Goal: Information Seeking & Learning: Learn about a topic

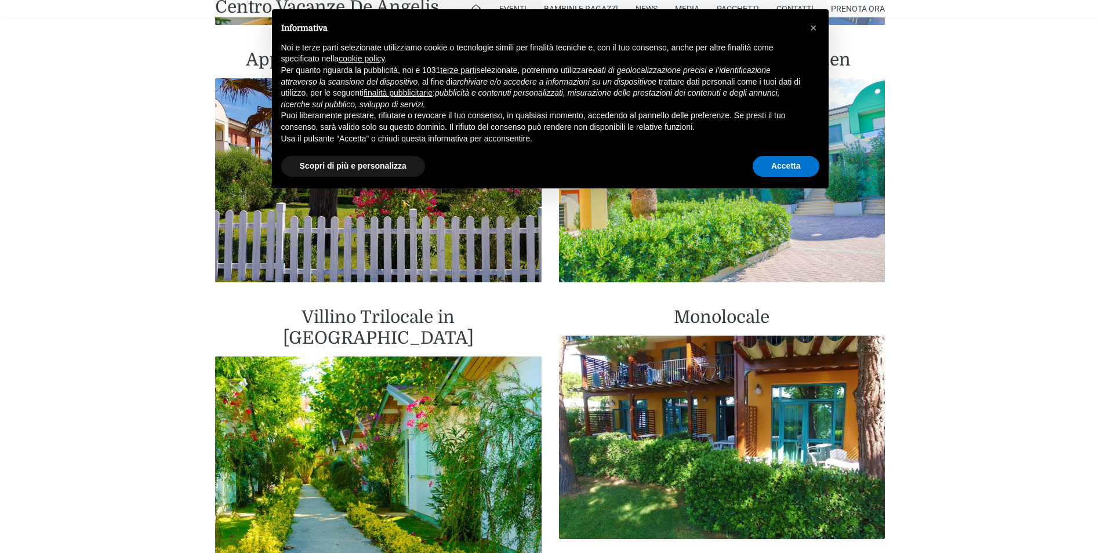
scroll to position [1508, 0]
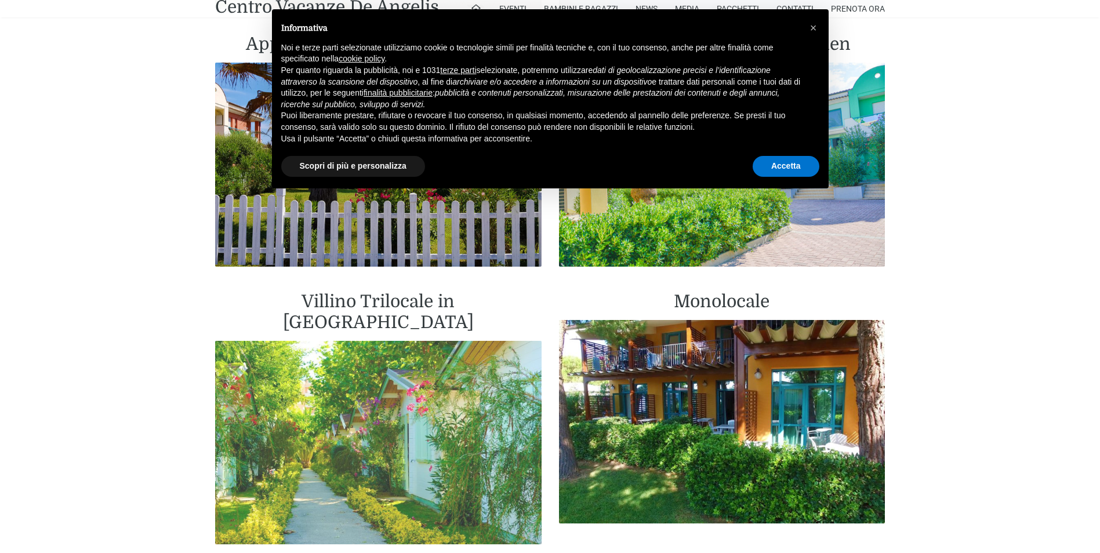
click at [381, 380] on img at bounding box center [378, 443] width 327 height 204
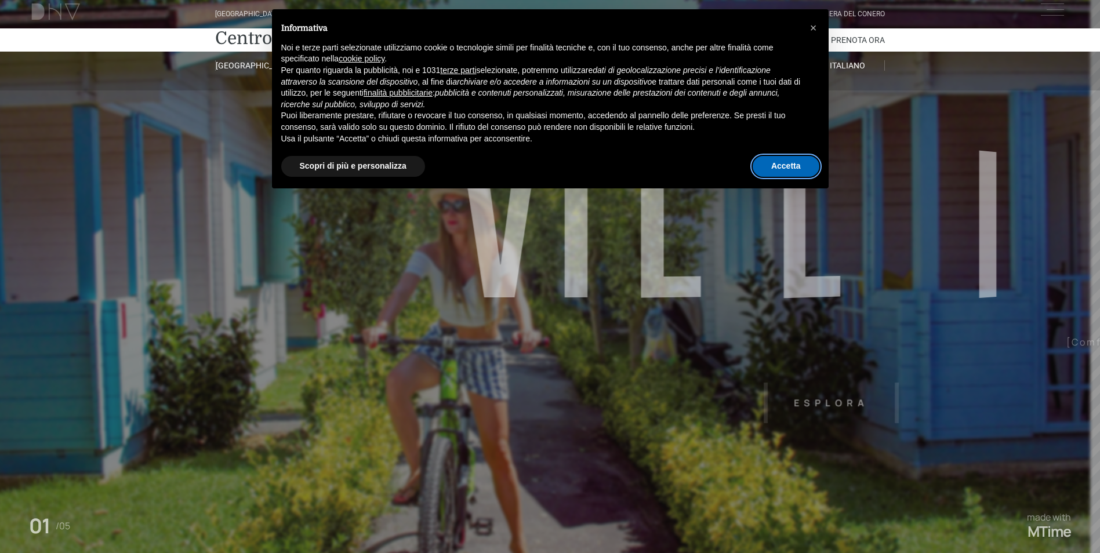
click at [769, 169] on button "Accetta" at bounding box center [786, 166] width 67 height 21
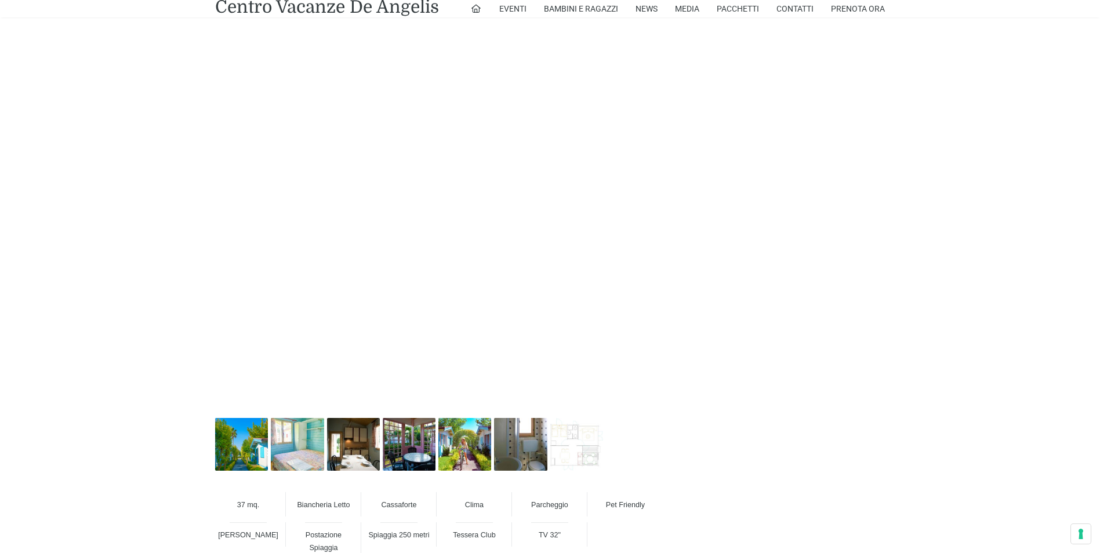
scroll to position [638, 0]
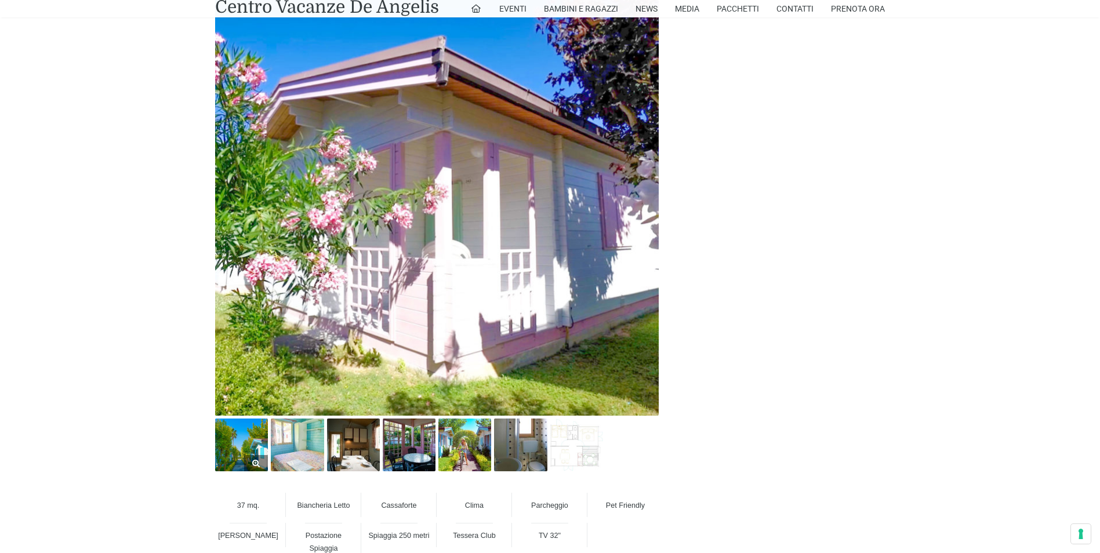
click at [254, 444] on img at bounding box center [241, 445] width 53 height 53
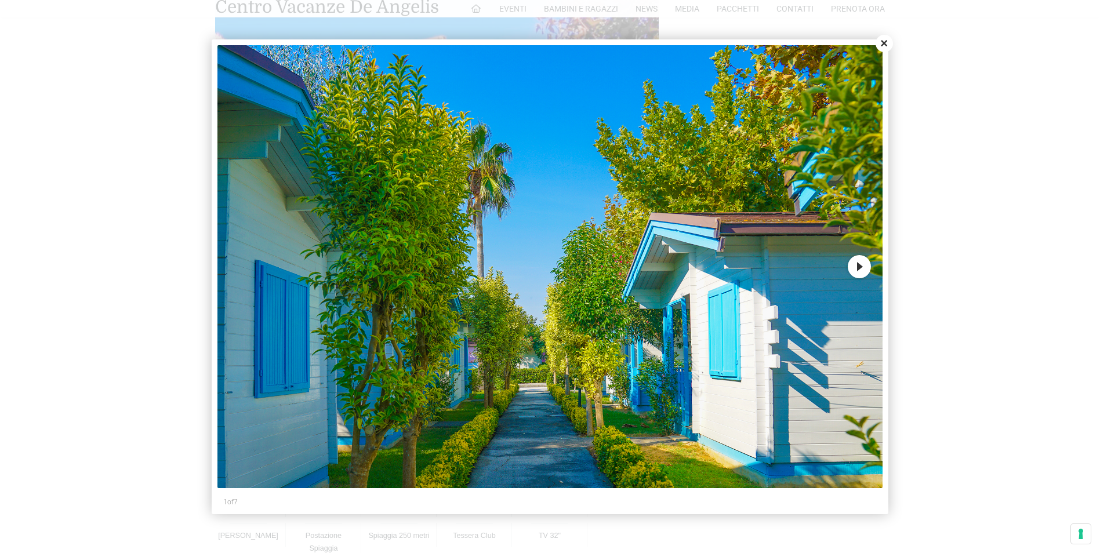
click at [859, 273] on button "Next" at bounding box center [859, 266] width 23 height 23
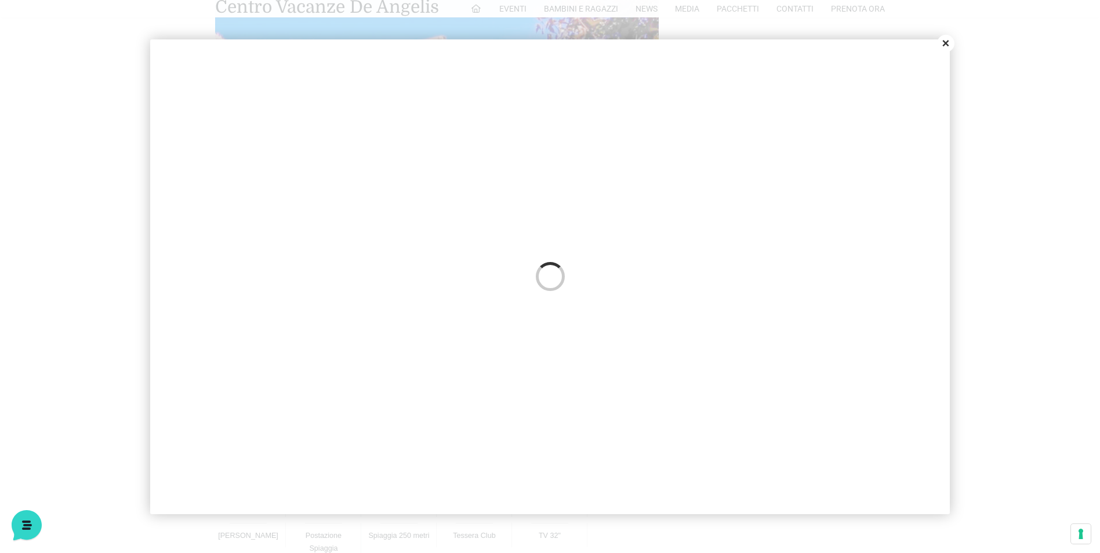
scroll to position [0, 0]
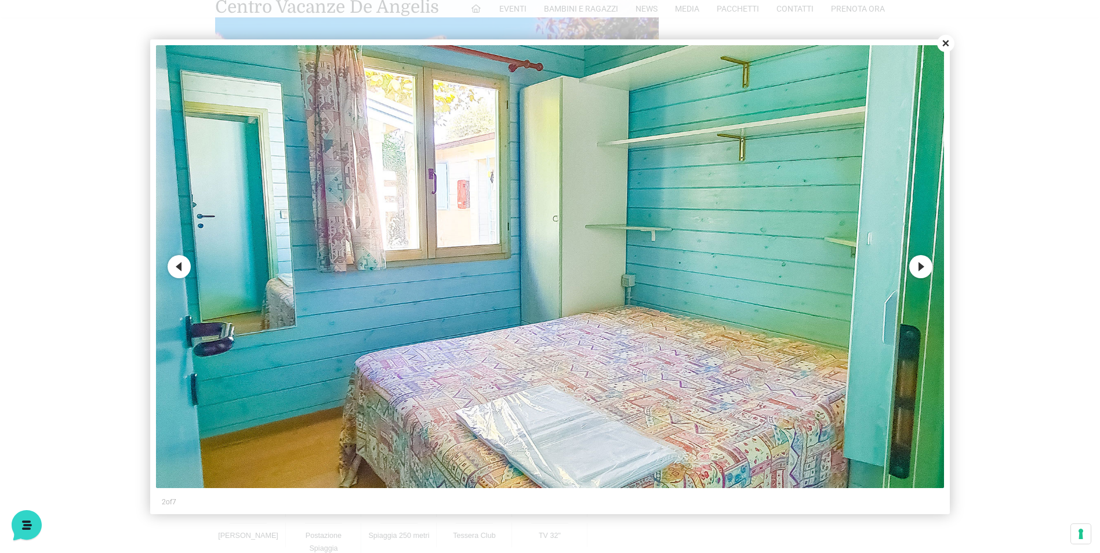
click at [927, 273] on button "Next" at bounding box center [921, 266] width 23 height 23
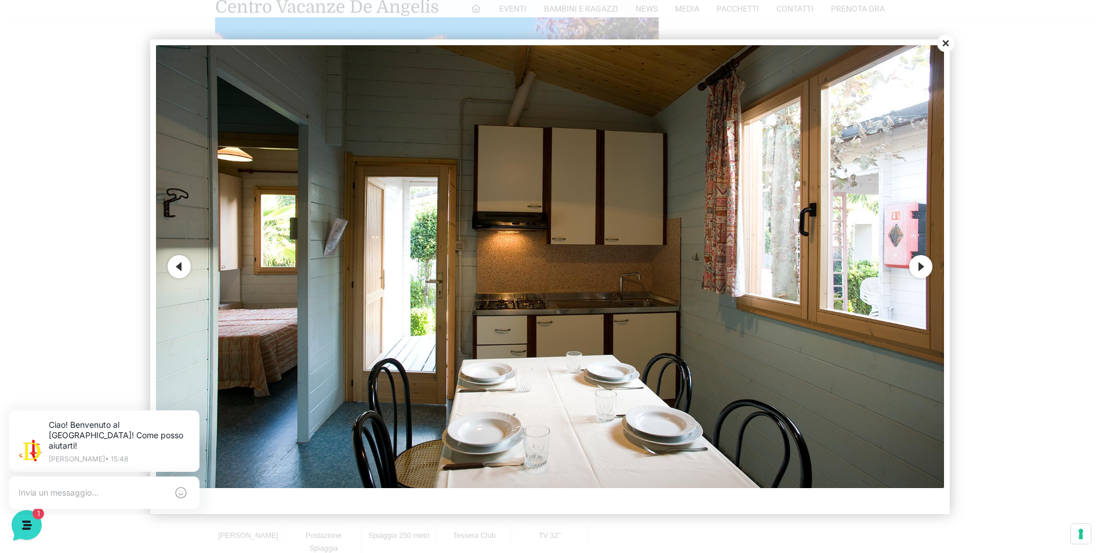
click at [181, 271] on button "Previous" at bounding box center [179, 266] width 23 height 23
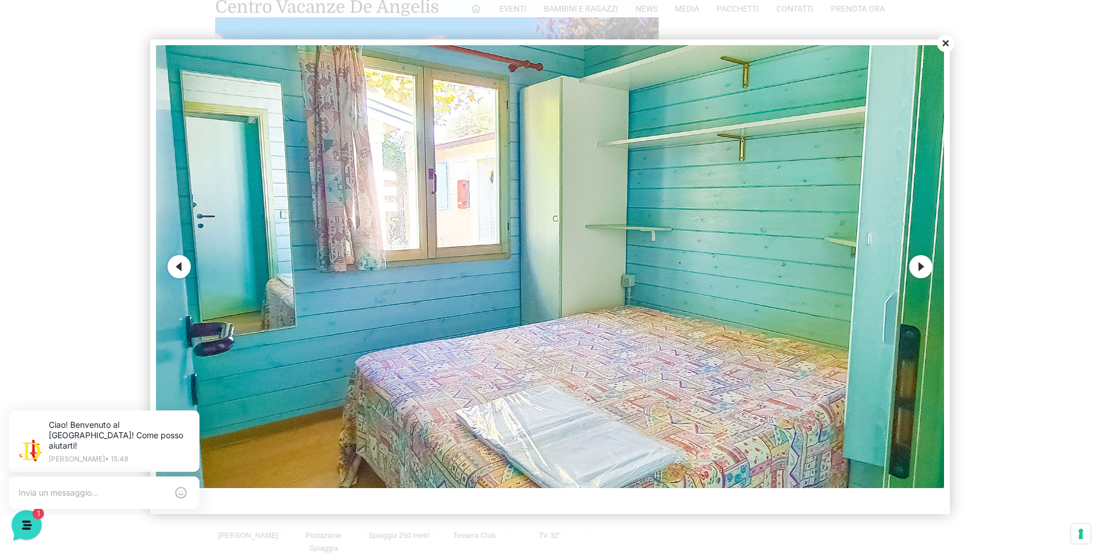
click at [918, 264] on button "Next" at bounding box center [921, 266] width 23 height 23
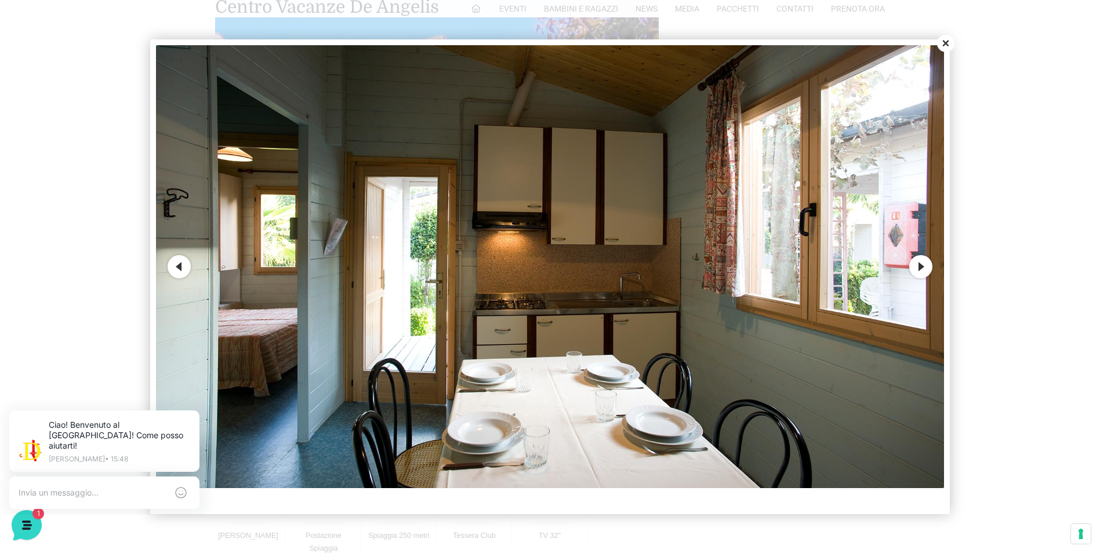
click at [918, 264] on button "Next" at bounding box center [921, 266] width 23 height 23
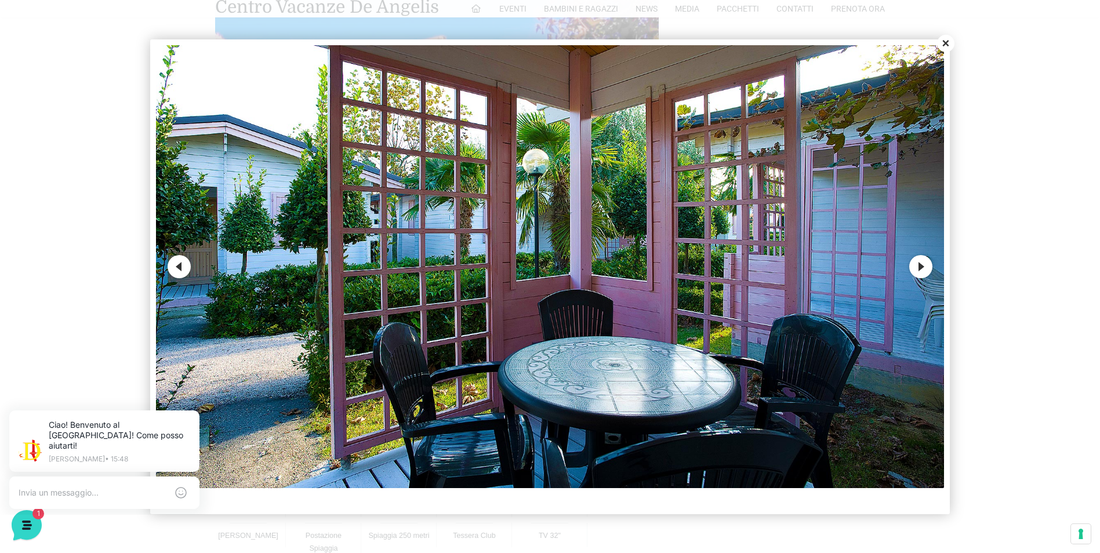
click at [918, 264] on button "Next" at bounding box center [921, 266] width 23 height 23
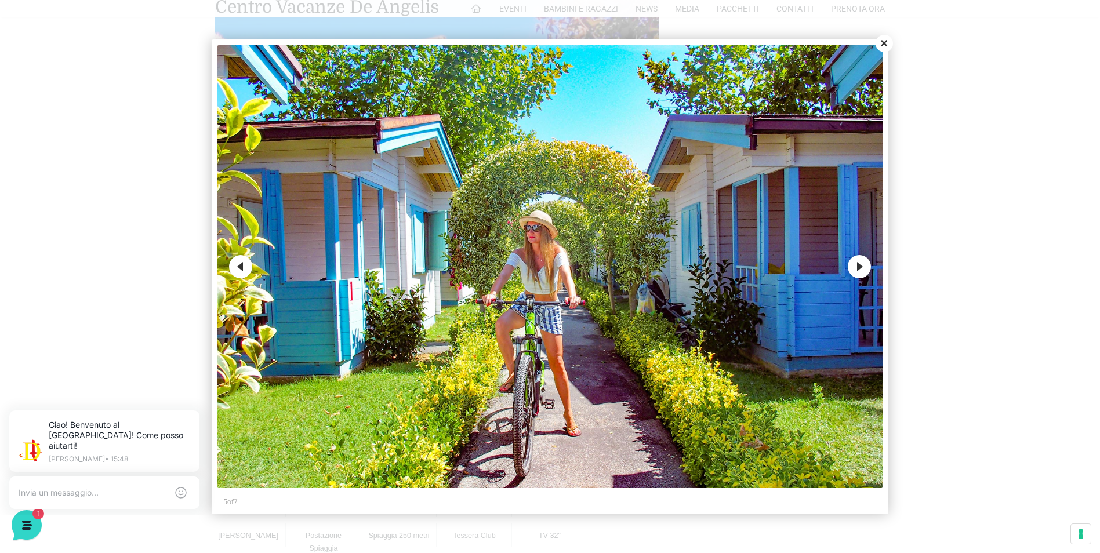
click at [866, 266] on button "Next" at bounding box center [859, 266] width 23 height 23
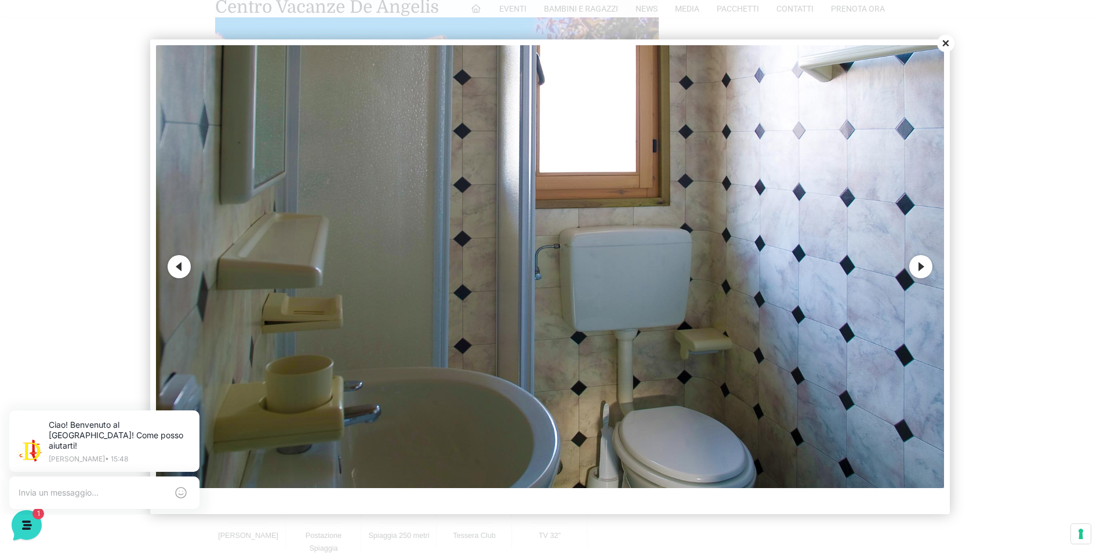
click at [921, 268] on button "Next" at bounding box center [921, 266] width 23 height 23
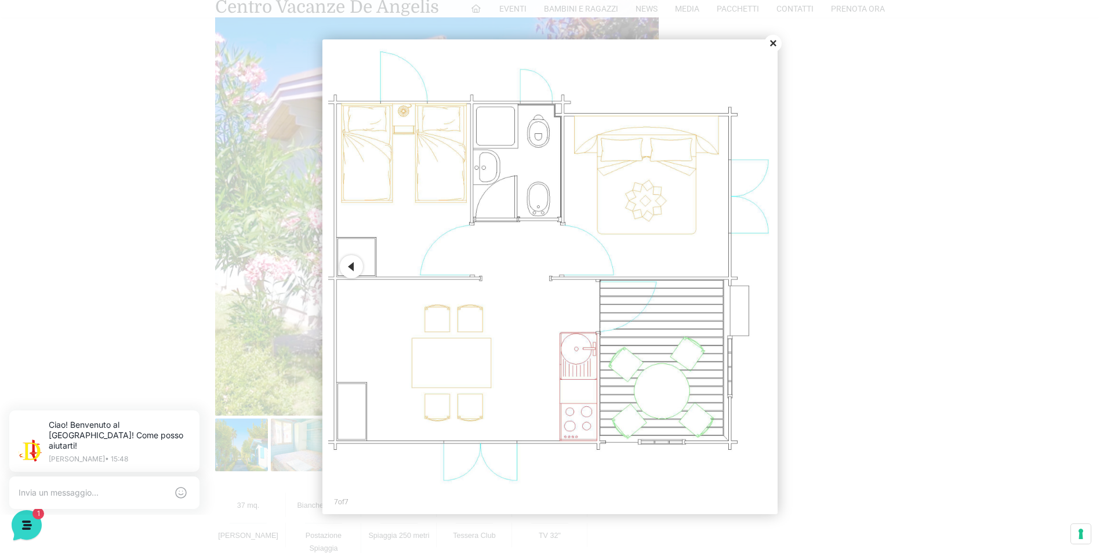
click at [774, 46] on button "Close" at bounding box center [773, 43] width 17 height 17
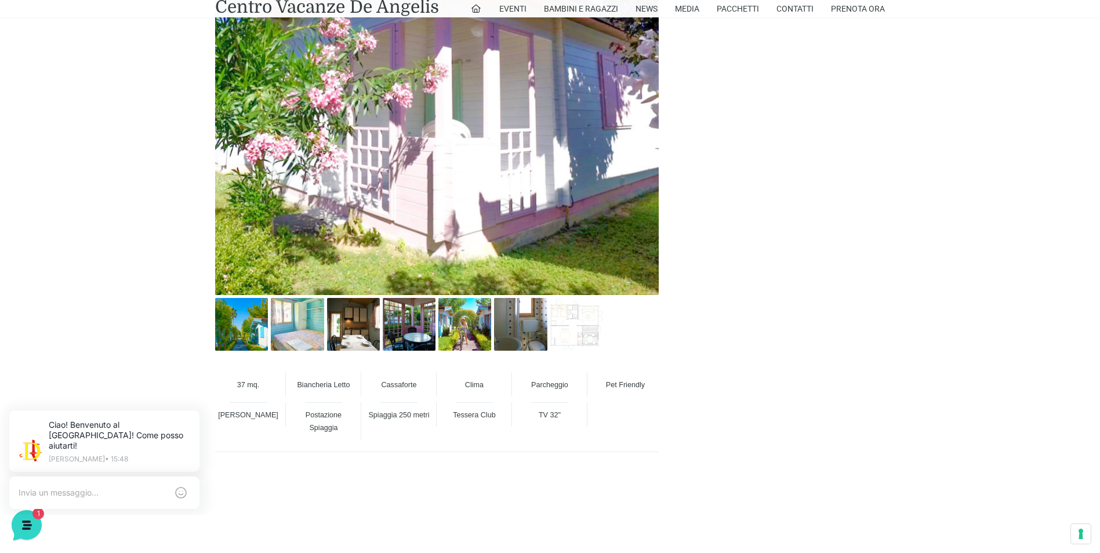
scroll to position [696, 0]
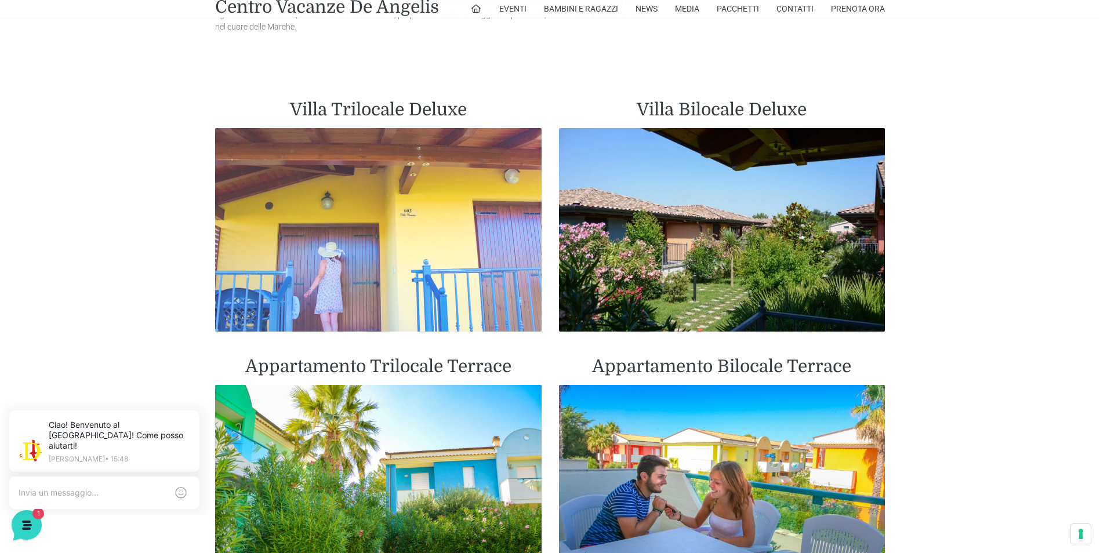
scroll to position [870, 0]
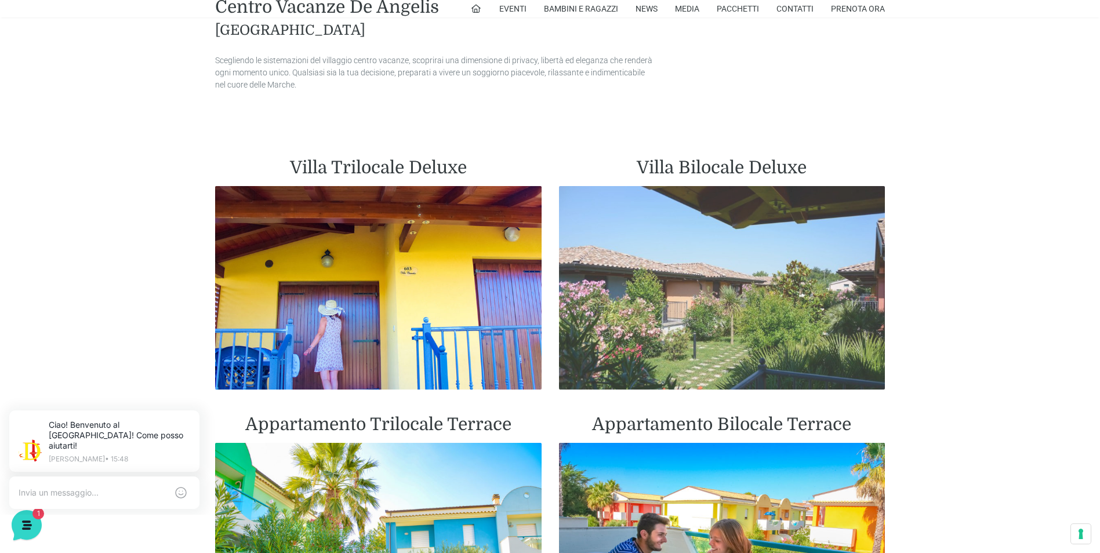
click at [660, 278] on img at bounding box center [722, 288] width 327 height 204
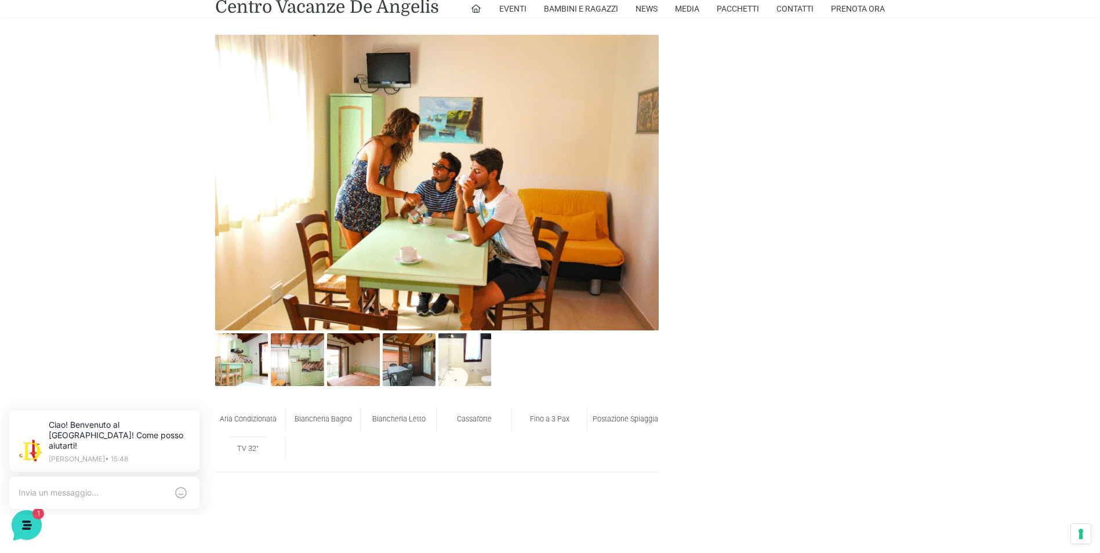
scroll to position [638, 0]
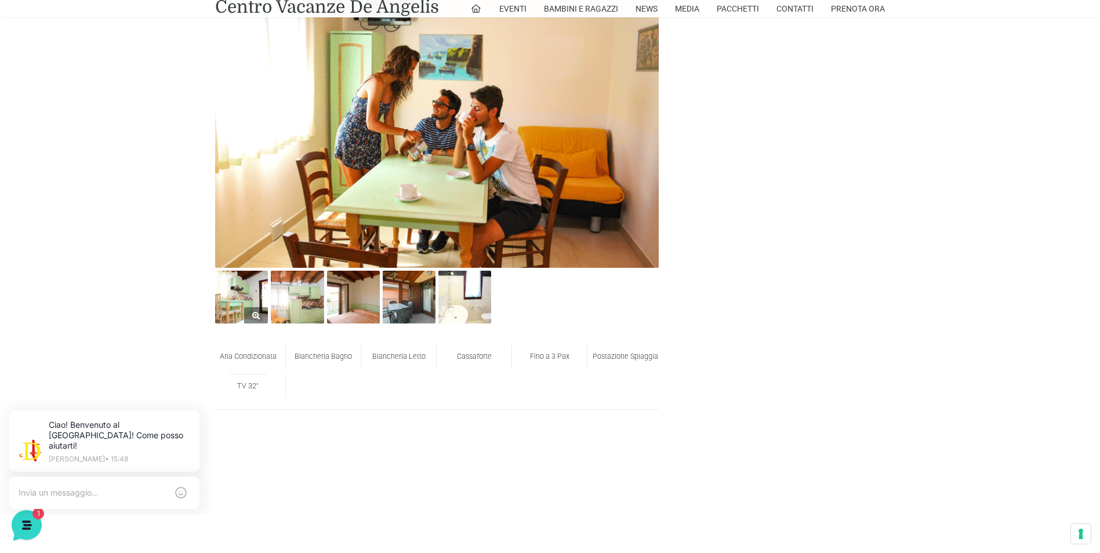
click at [254, 300] on img at bounding box center [241, 297] width 53 height 53
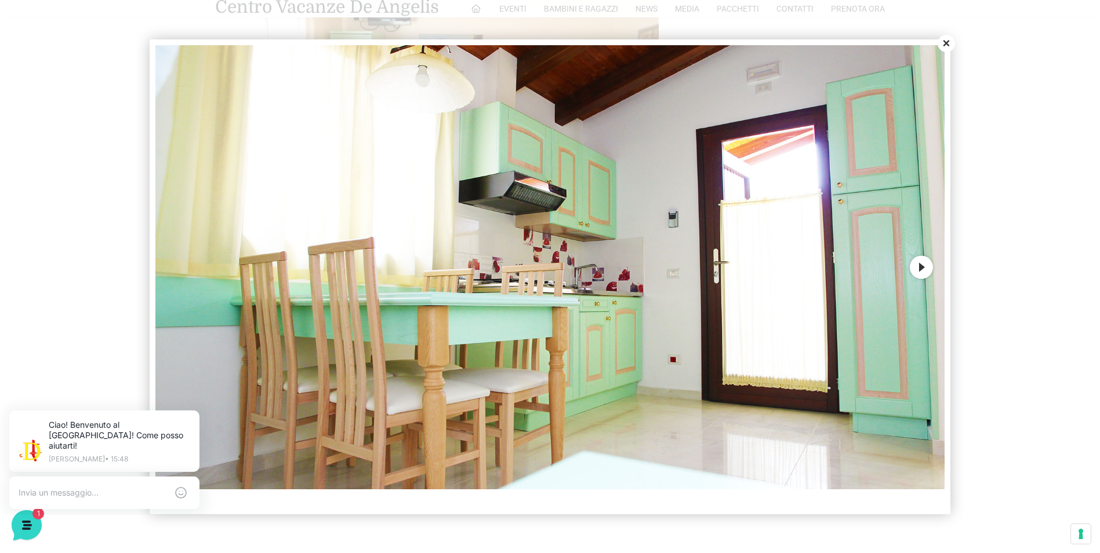
click at [923, 266] on button "Next" at bounding box center [921, 267] width 23 height 23
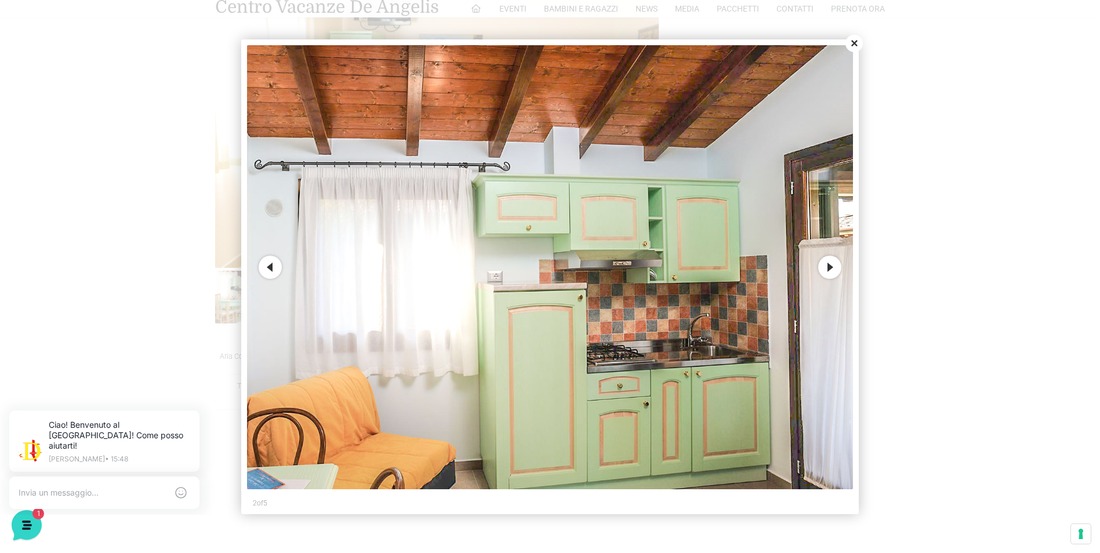
click at [835, 265] on button "Next" at bounding box center [830, 267] width 23 height 23
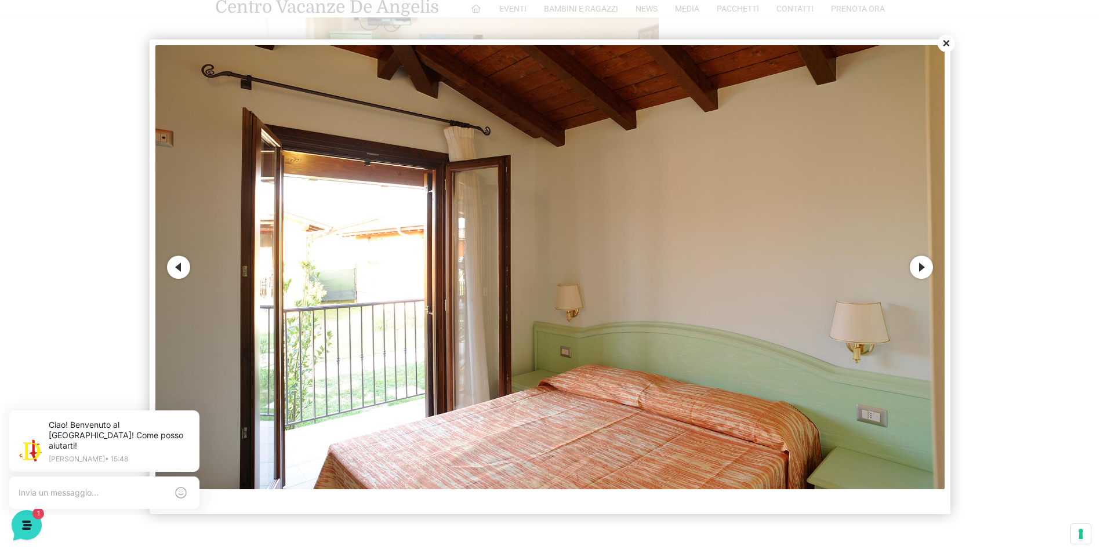
click at [911, 264] on button "Next" at bounding box center [921, 267] width 23 height 23
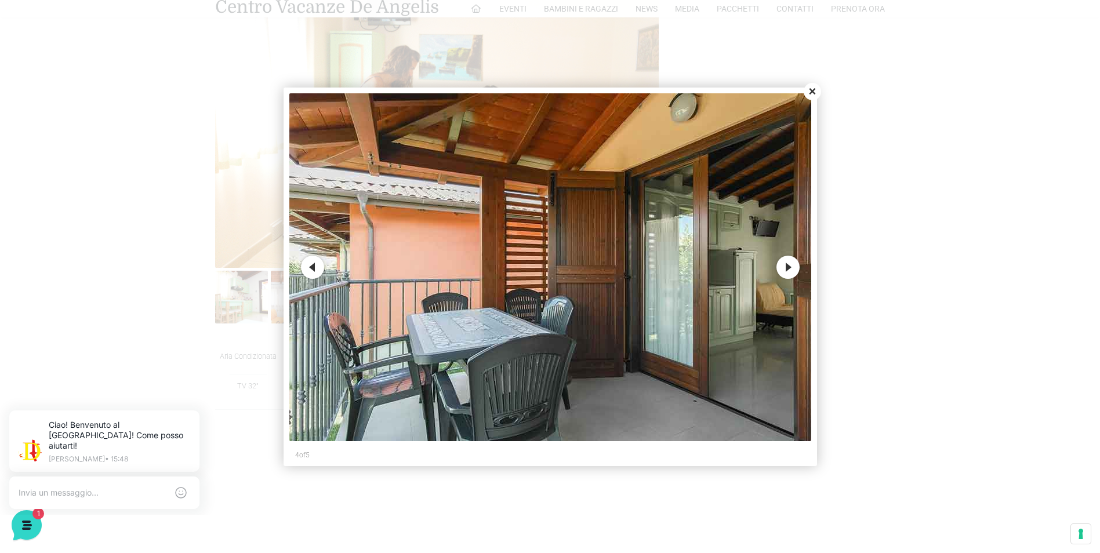
click at [792, 265] on button "Next" at bounding box center [788, 267] width 23 height 23
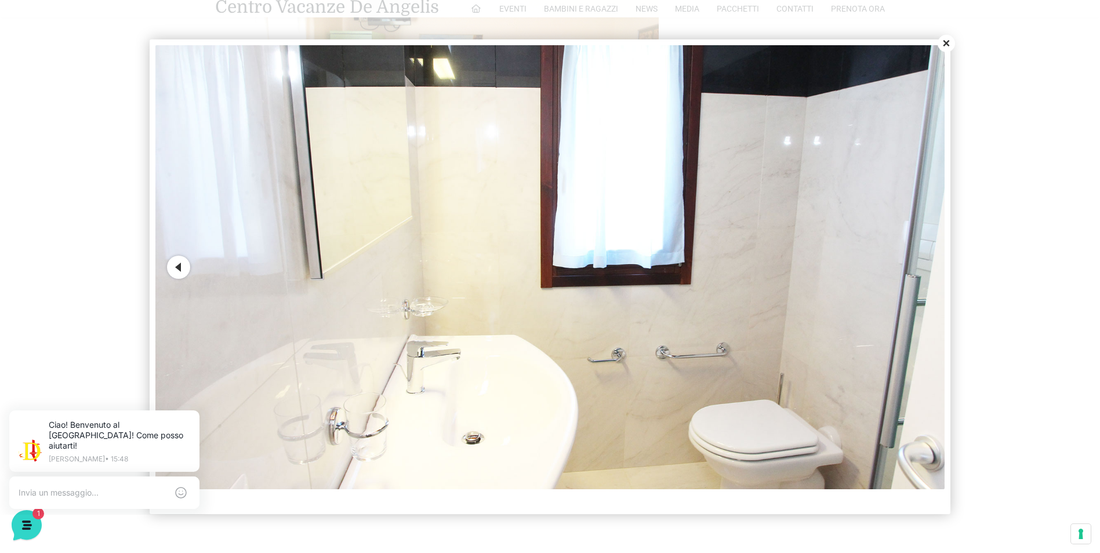
click at [917, 283] on img at bounding box center [550, 267] width 790 height 444
click at [948, 48] on button "Close" at bounding box center [946, 43] width 17 height 17
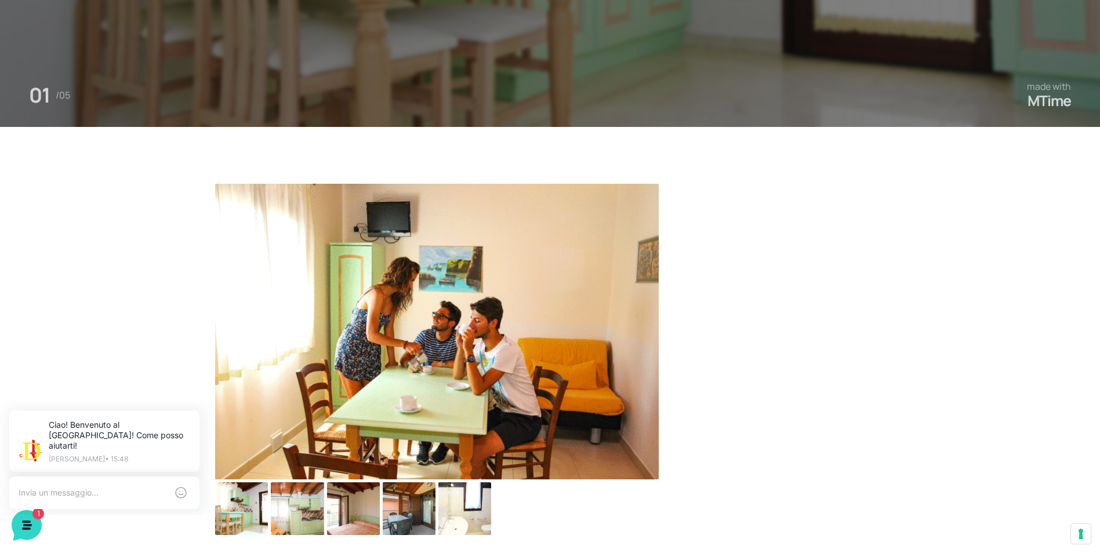
scroll to position [406, 0]
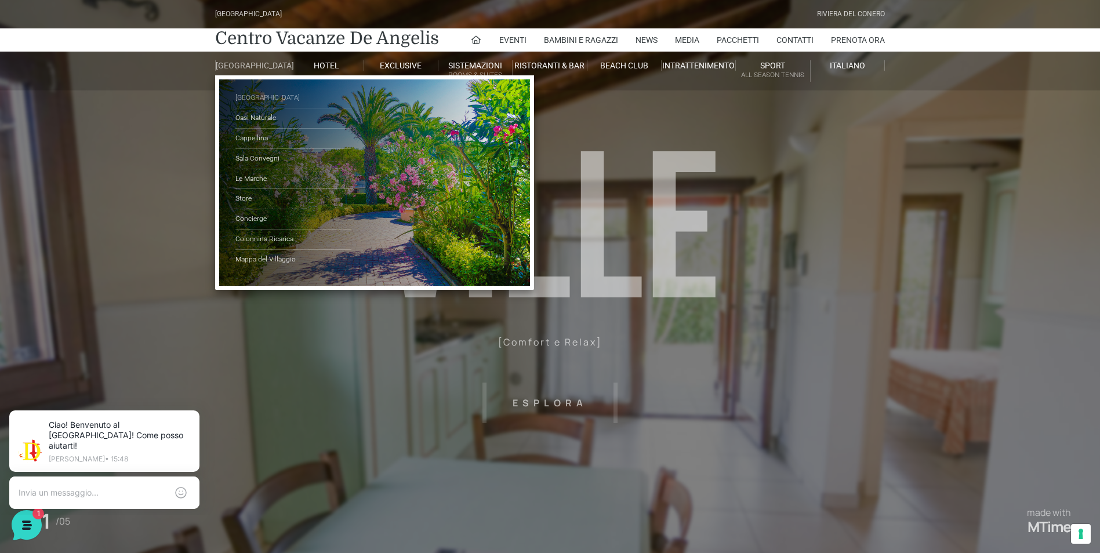
click at [269, 107] on link "[GEOGRAPHIC_DATA]" at bounding box center [294, 98] width 116 height 20
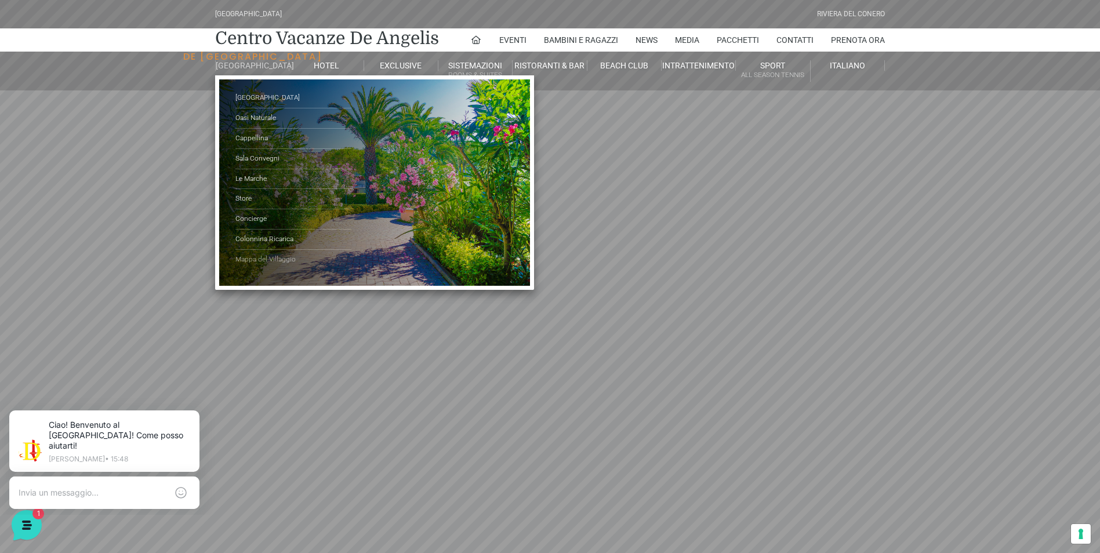
click at [273, 262] on link "Mappa del Villaggio" at bounding box center [294, 260] width 116 height 20
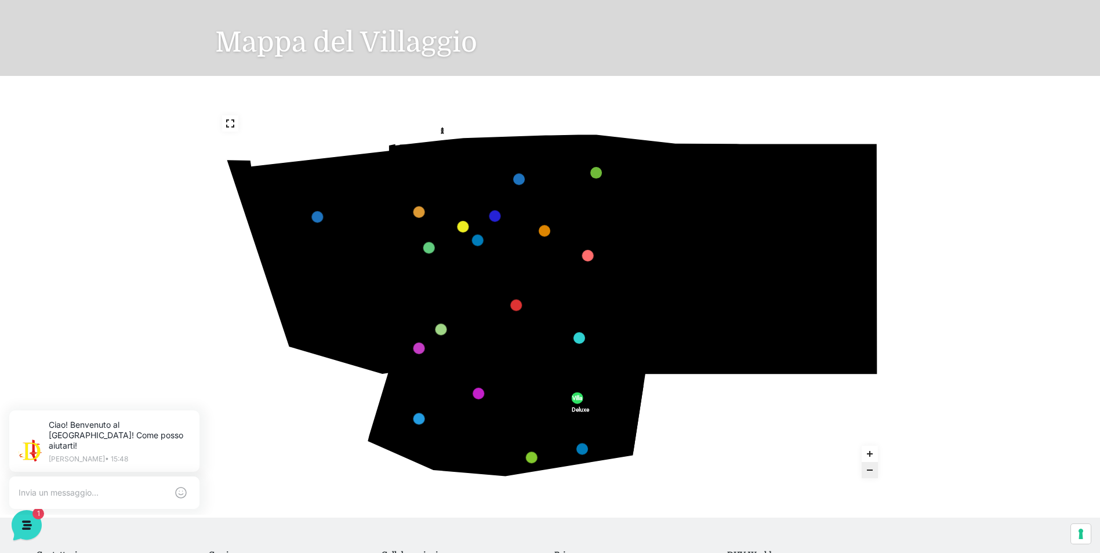
scroll to position [116, 0]
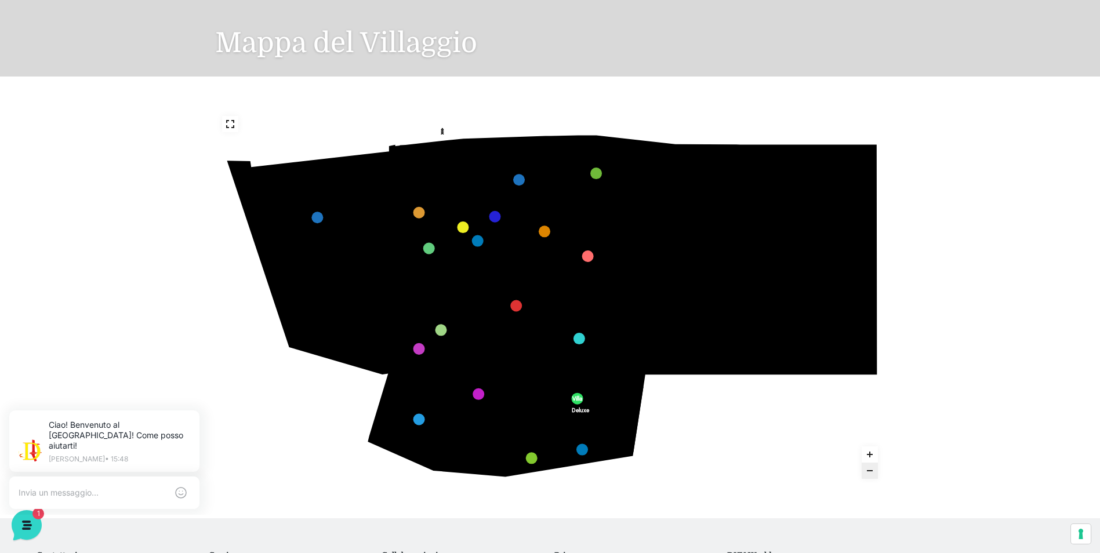
click at [874, 452] on icon "Zoom in" at bounding box center [870, 454] width 9 height 9
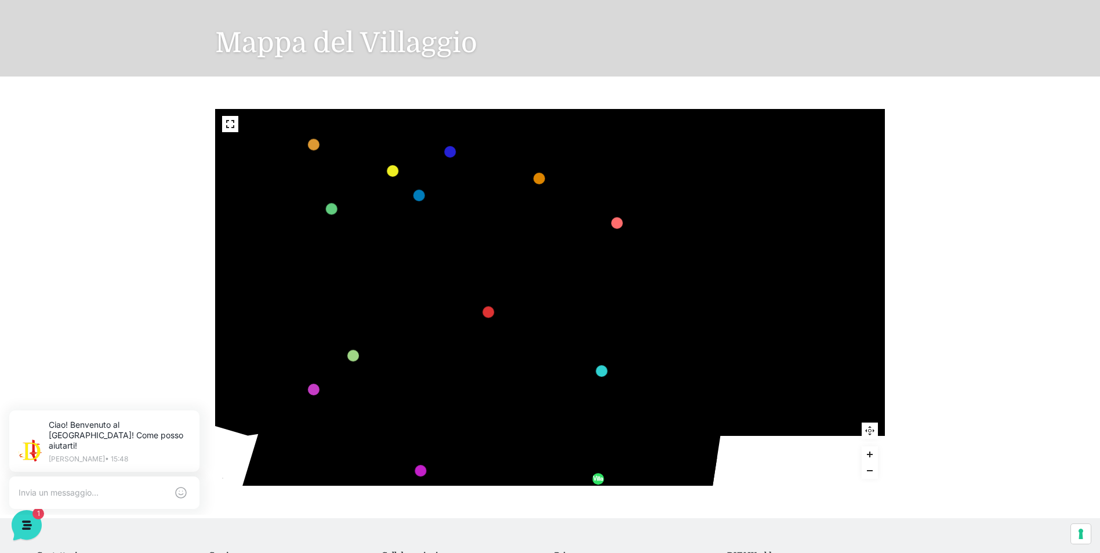
click at [874, 452] on icon "Zoom in" at bounding box center [870, 454] width 9 height 9
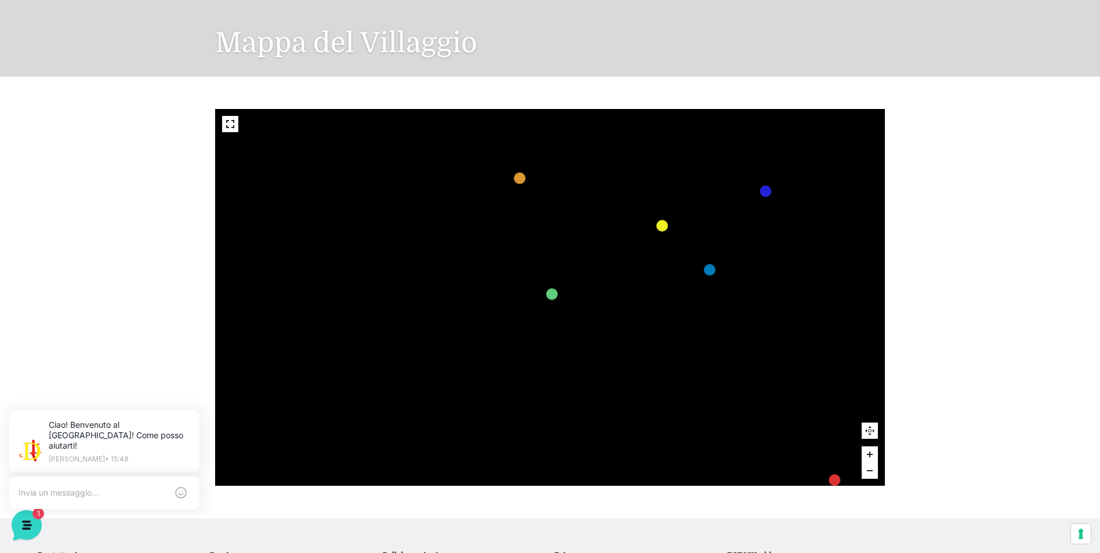
drag, startPoint x: 407, startPoint y: 313, endPoint x: 801, endPoint y: 468, distance: 424.0
click at [751, 470] on text "Cappellina" at bounding box center [751, 470] width 0 height 0
drag, startPoint x: 639, startPoint y: 266, endPoint x: 547, endPoint y: 132, distance: 162.4
click at [474, 117] on icon "436 435 437 434 441 430 440 431 439 432 438 433 424 423 425 422 429 418 428 419…" at bounding box center [761, 302] width 2172 height 1222
drag, startPoint x: 585, startPoint y: 375, endPoint x: 407, endPoint y: 335, distance: 182.5
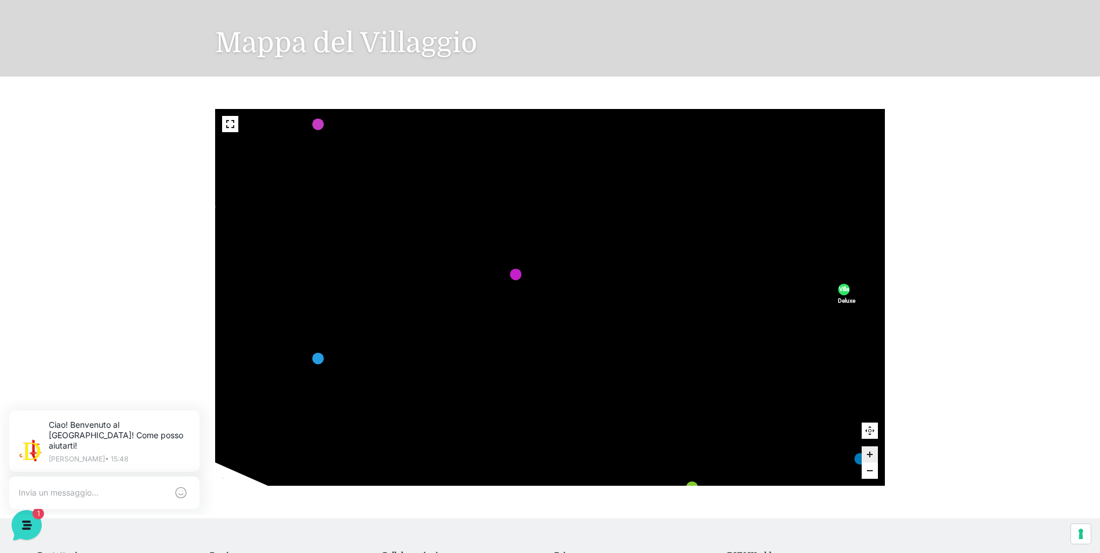
click at [411, 345] on image at bounding box center [372, 295] width 152 height 118
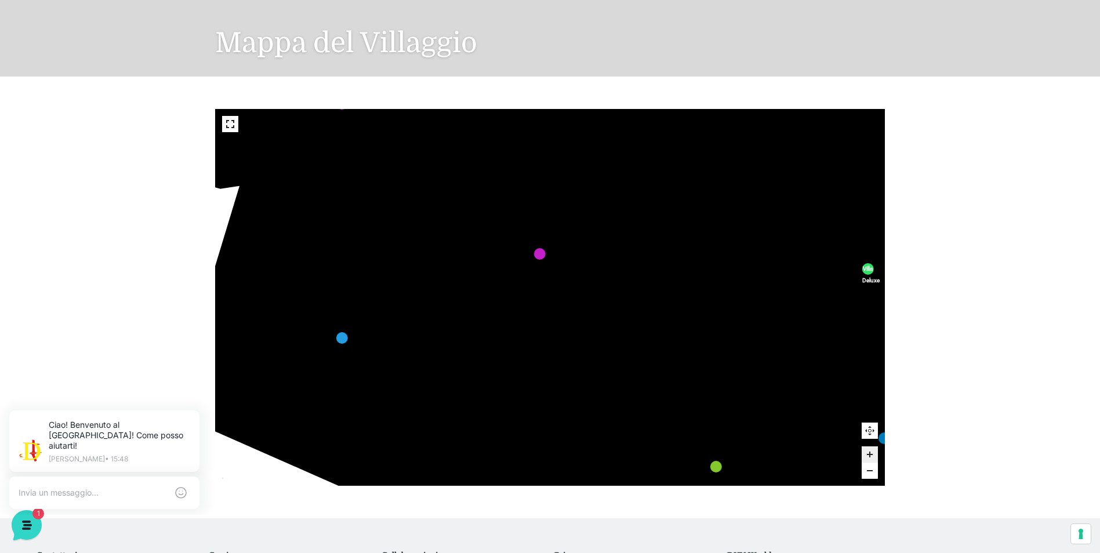
drag, startPoint x: 405, startPoint y: 292, endPoint x: 408, endPoint y: 303, distance: 11.4
click at [408, 303] on image at bounding box center [396, 275] width 152 height 118
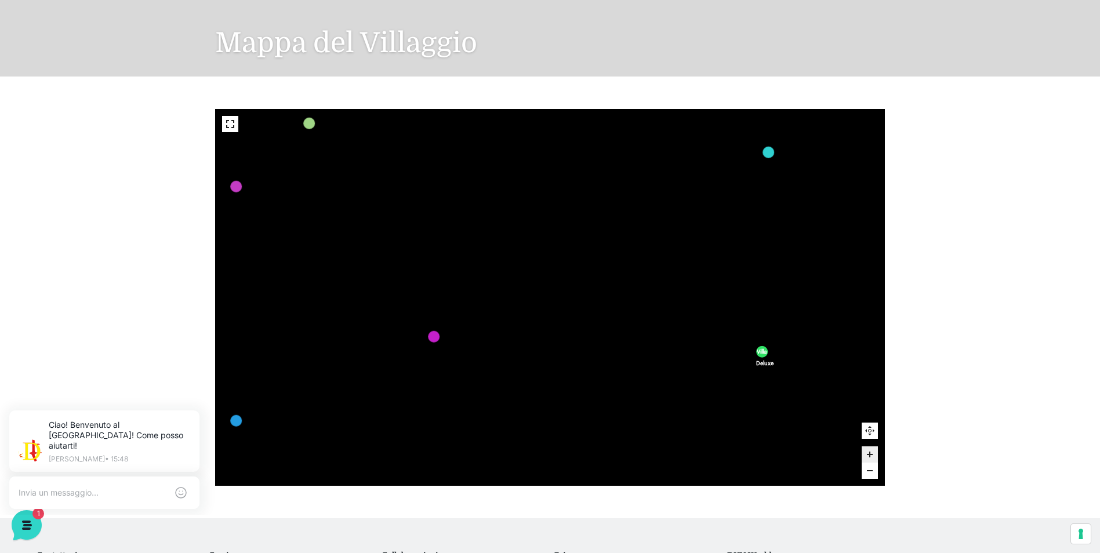
drag, startPoint x: 417, startPoint y: 257, endPoint x: 454, endPoint y: 364, distance: 113.6
click at [454, 364] on rect at bounding box center [439, 329] width 66 height 93
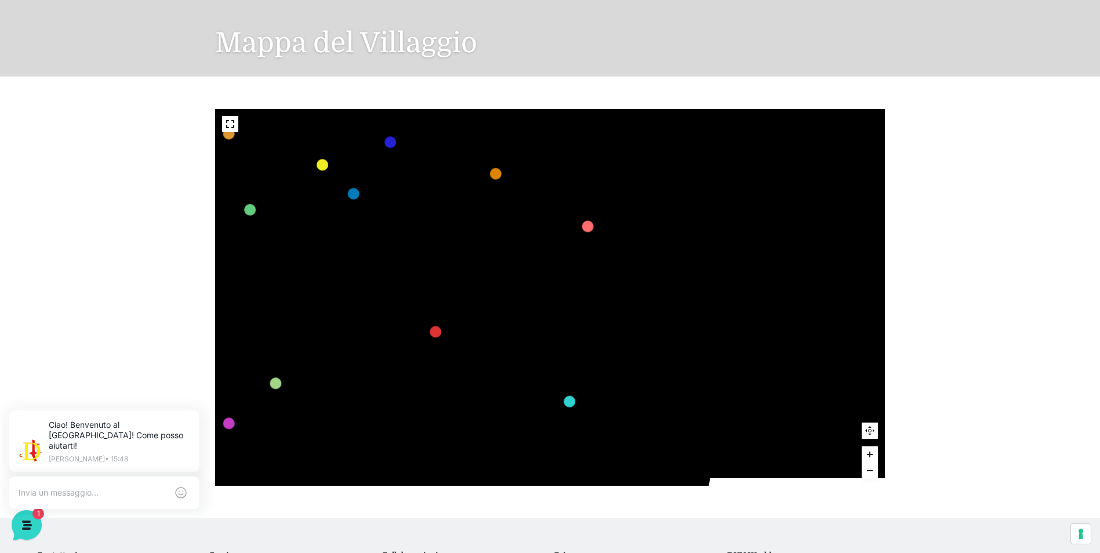
drag, startPoint x: 649, startPoint y: 266, endPoint x: 508, endPoint y: 454, distance: 234.8
click at [508, 459] on icon "436 435 437 434 441 430 440 431 439 432 438 433 424 423 425 422 429 418 428 419…" at bounding box center [508, 314] width 1426 height 802
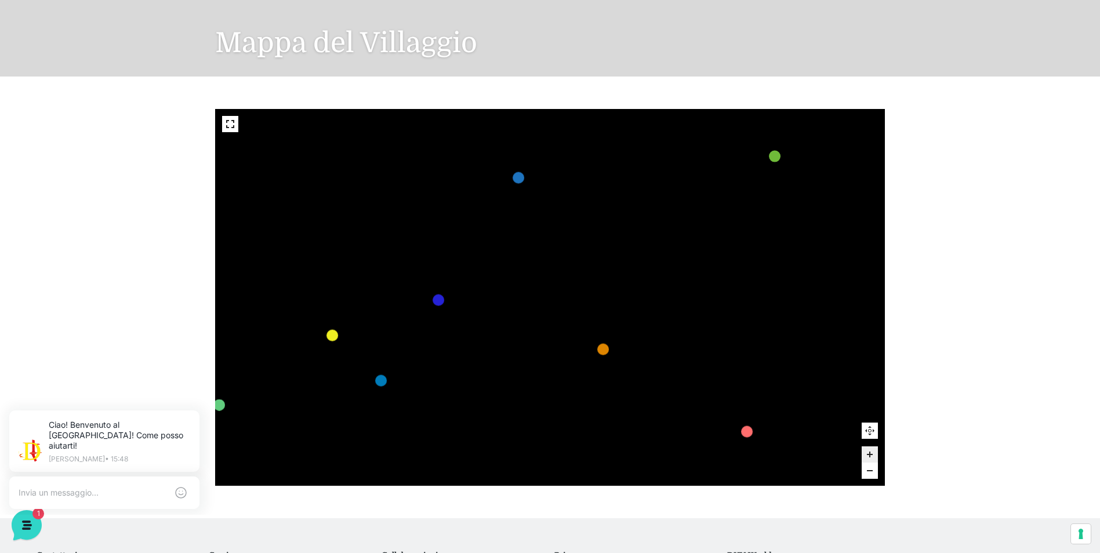
drag, startPoint x: 531, startPoint y: 172, endPoint x: 689, endPoint y: 396, distance: 274.7
click at [691, 400] on rect at bounding box center [678, 407] width 28 height 25
drag, startPoint x: 461, startPoint y: 343, endPoint x: 635, endPoint y: 182, distance: 237.2
click at [633, 182] on icon "436 435 437 434 441 430 440 431 439 432 438 433 424 423 425 422 429 418 428 419…" at bounding box center [769, 415] width 2228 height 1253
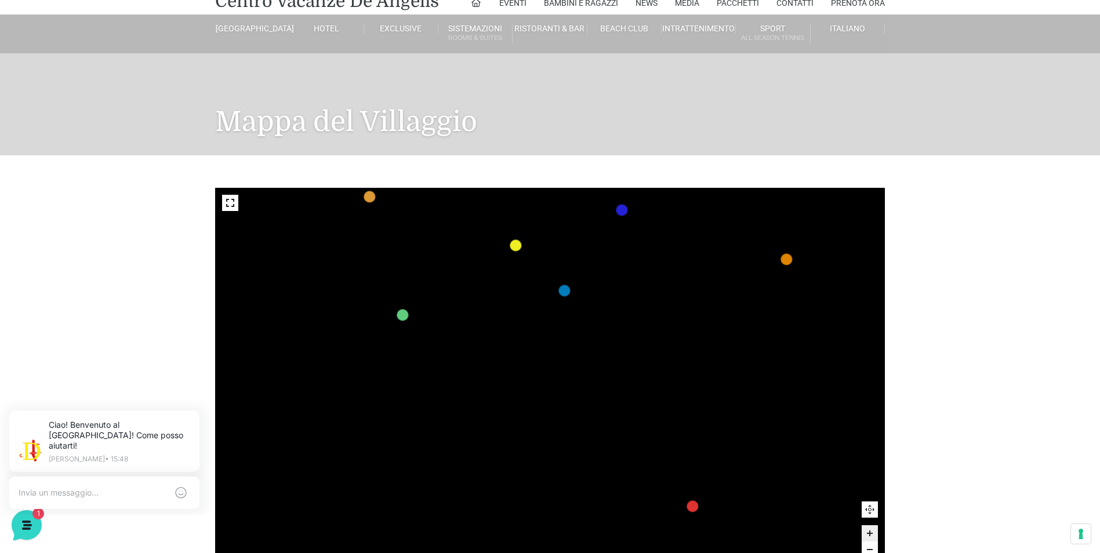
scroll to position [37, 0]
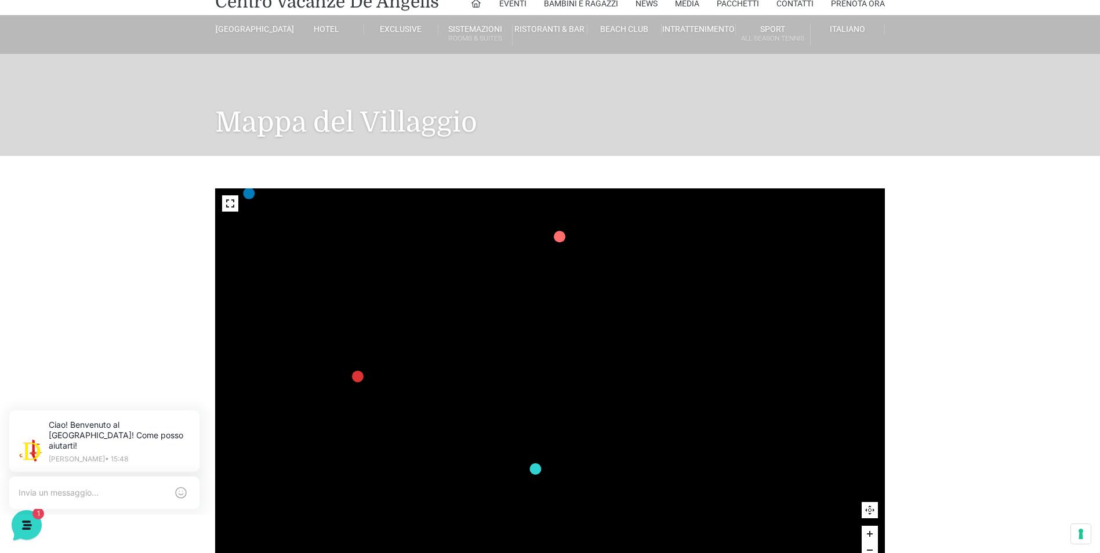
drag, startPoint x: 724, startPoint y: 337, endPoint x: 968, endPoint y: 292, distance: 248.4
click at [968, 292] on div "436 435 437 434 441 430 440 431 439 432 438 433 424 423 425 422 429 418 428 419…" at bounding box center [550, 377] width 1100 height 442
drag, startPoint x: 689, startPoint y: 343, endPoint x: 721, endPoint y: 345, distance: 32.5
click at [721, 345] on icon "436 435 437 434 441 430 440 431 439 432 438 433 424 423 425 422 429 418 428 419…" at bounding box center [453, 353] width 1891 height 1064
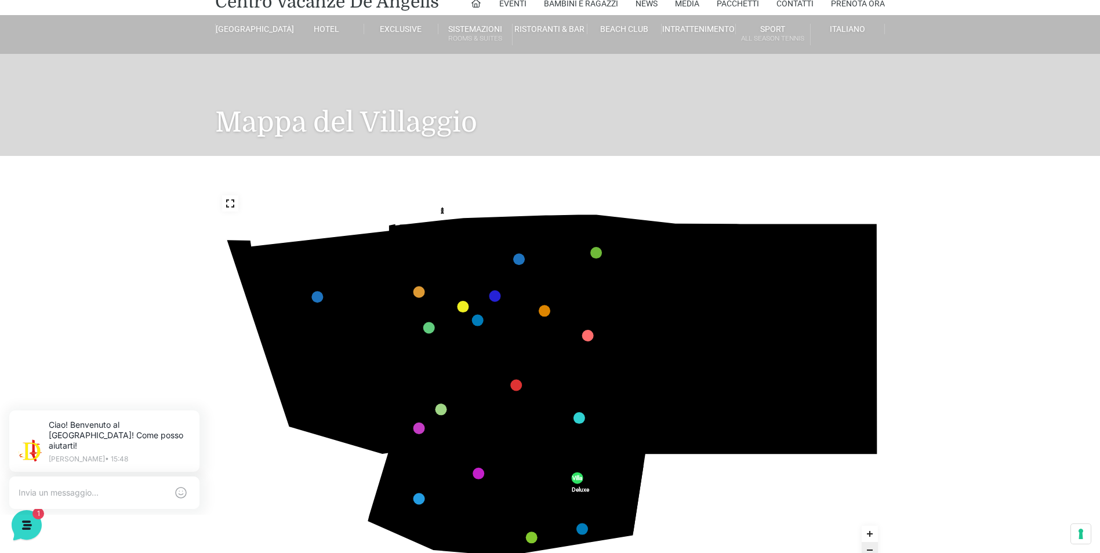
drag, startPoint x: 716, startPoint y: 411, endPoint x: 737, endPoint y: 315, distance: 98.0
click at [737, 315] on icon "436 435 437 434 441 430 440 431 439 432 438 433 424 423 425 422 429 418 428 419…" at bounding box center [550, 377] width 671 height 377
drag, startPoint x: 510, startPoint y: 327, endPoint x: 595, endPoint y: 350, distance: 88.0
click at [595, 350] on icon "436 435 437 434 441 430 440 431 439 432 438 433 424 423 425 422 429 418 428 419…" at bounding box center [550, 377] width 671 height 377
drag, startPoint x: 544, startPoint y: 120, endPoint x: 535, endPoint y: 236, distance: 116.3
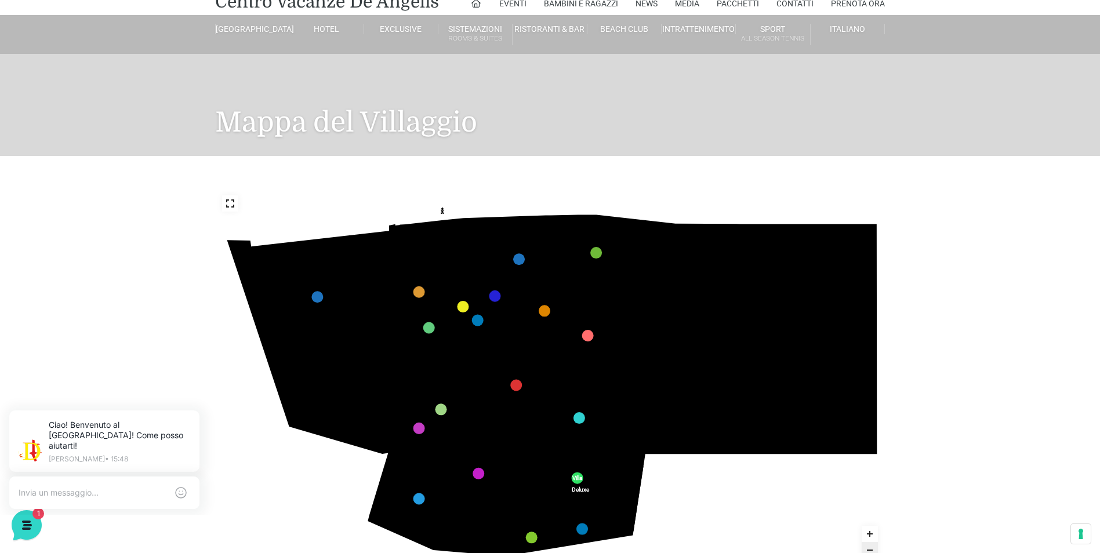
click at [535, 236] on div "Villaggio Hotel Resort Riviera Del Conero Centro Vacanze De Angelis Eventi Miss…" at bounding box center [550, 411] width 1100 height 896
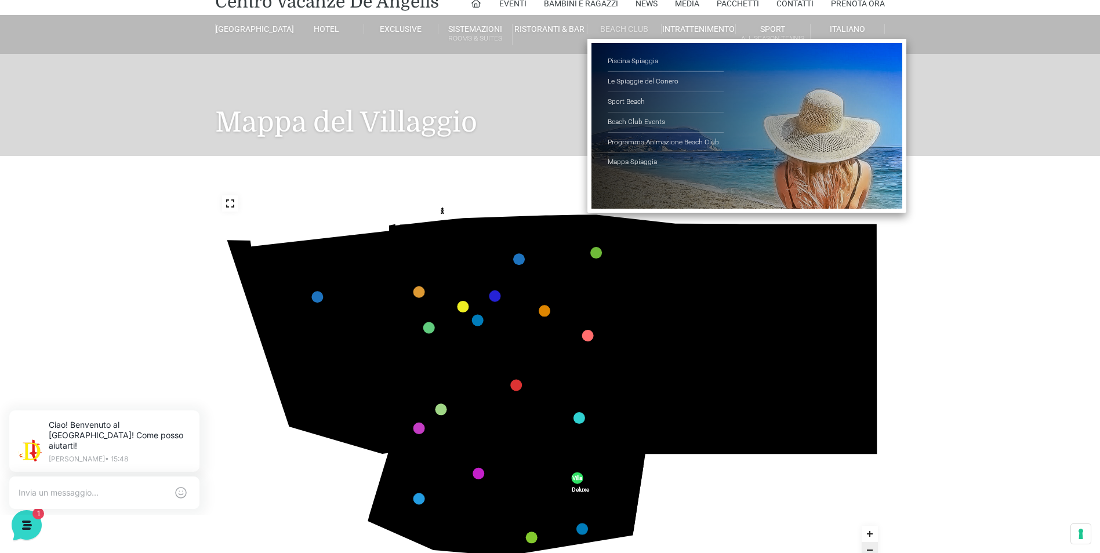
click at [632, 28] on link "Beach Club" at bounding box center [625, 29] width 74 height 10
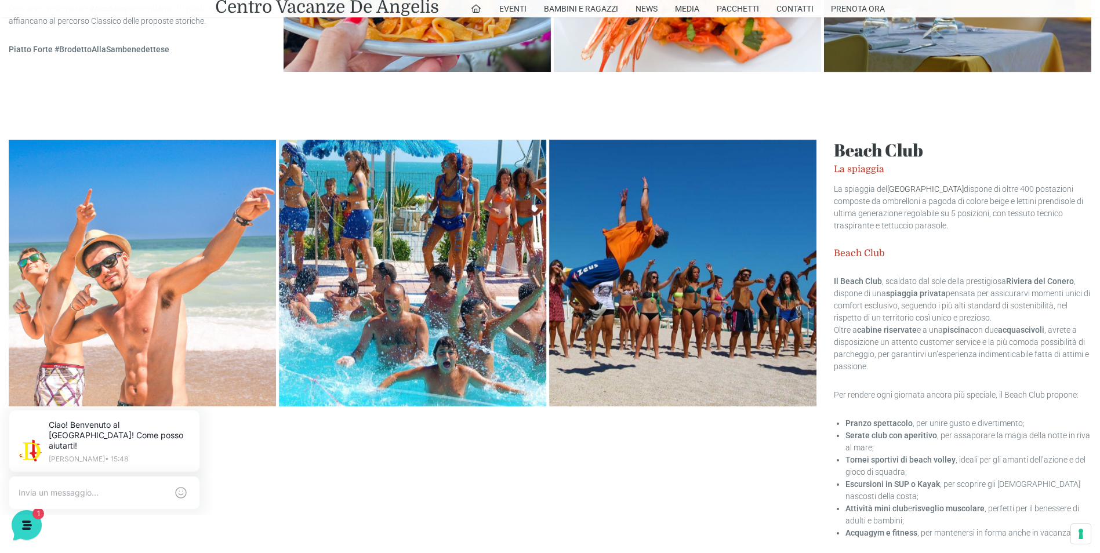
scroll to position [1577, 0]
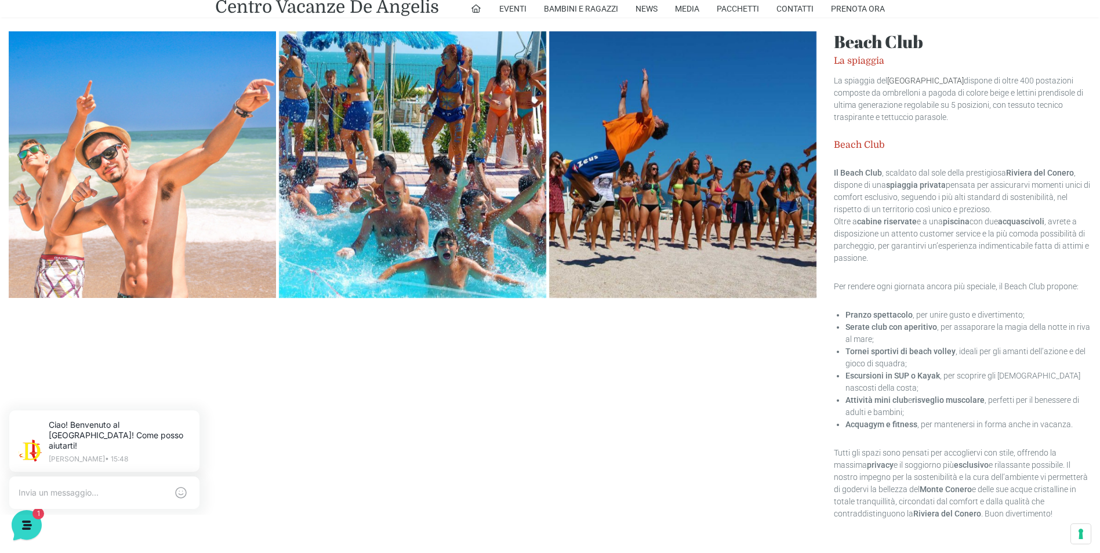
click at [459, 157] on link at bounding box center [412, 164] width 267 height 267
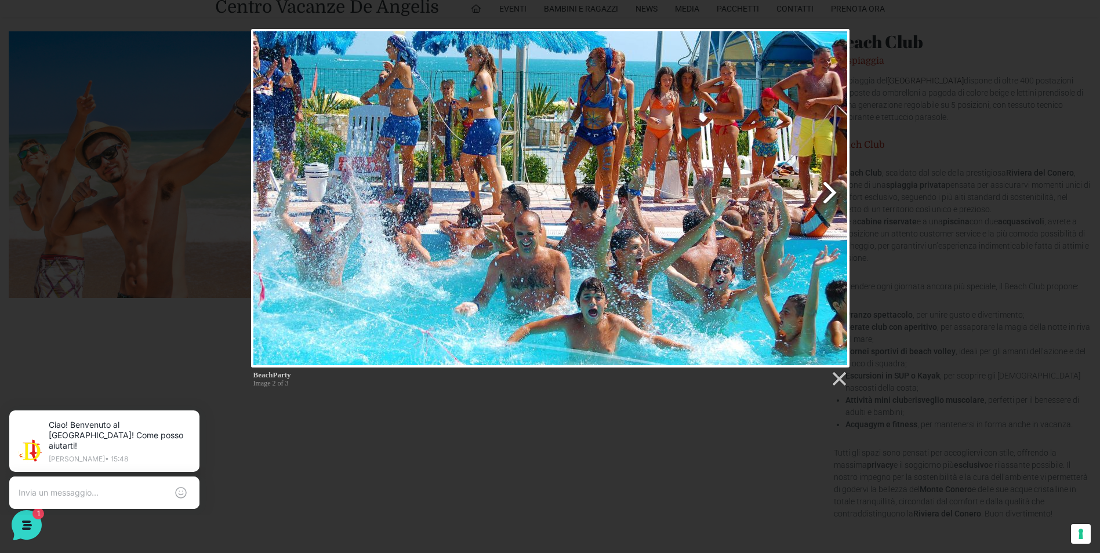
click at [837, 192] on link "Next image" at bounding box center [657, 198] width 383 height 339
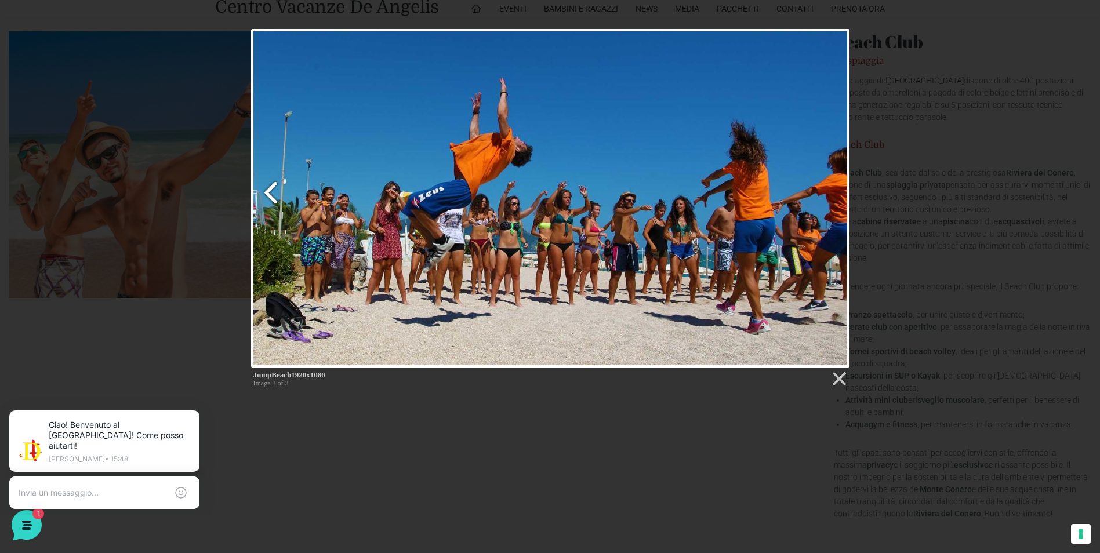
click at [272, 189] on link "Previous image" at bounding box center [353, 198] width 204 height 339
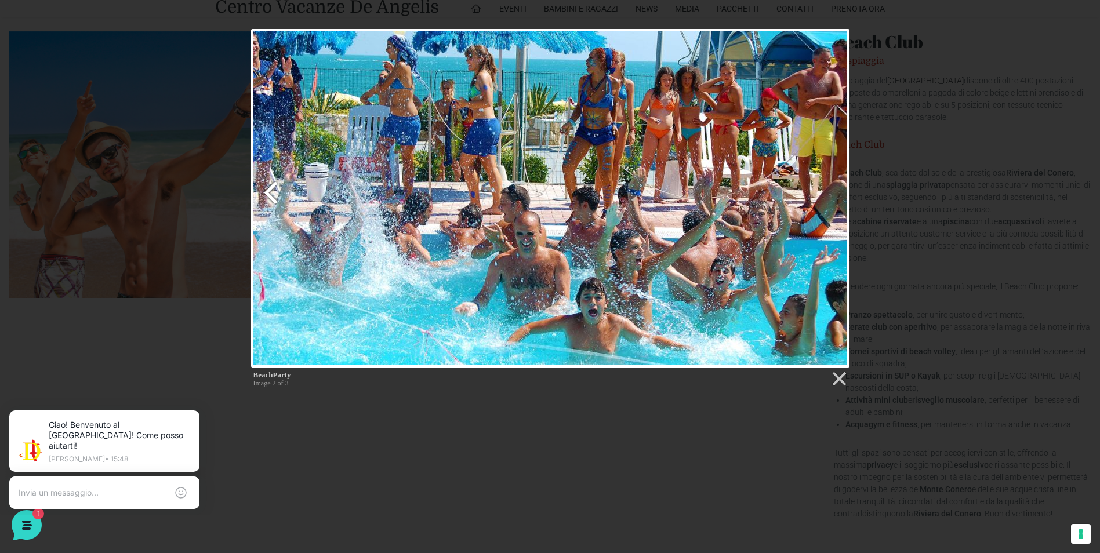
click at [270, 191] on link "Previous image" at bounding box center [353, 198] width 204 height 339
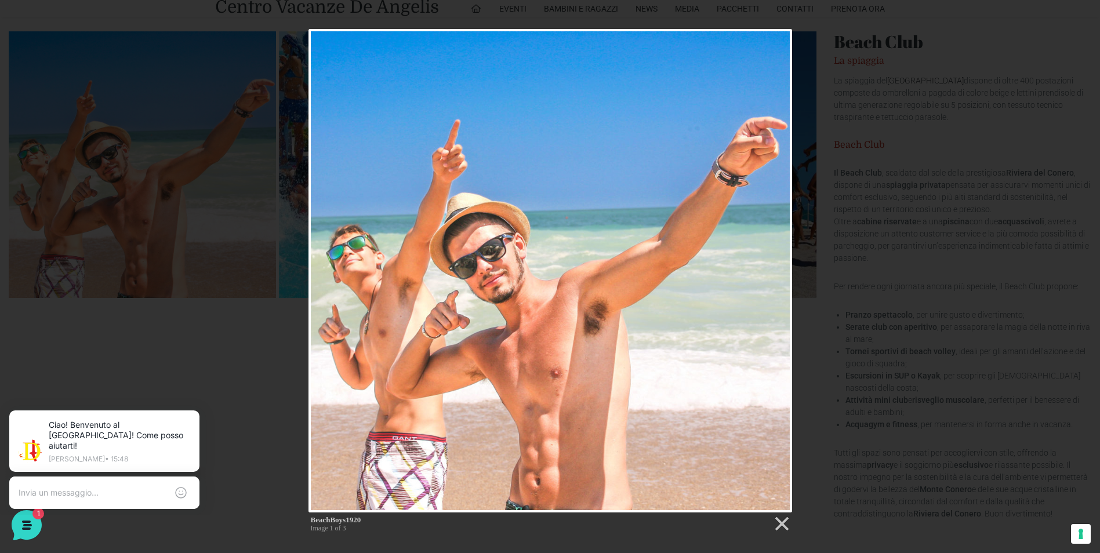
click at [324, 223] on div at bounding box center [551, 271] width 484 height 484
click at [773, 521] on link at bounding box center [781, 524] width 17 height 17
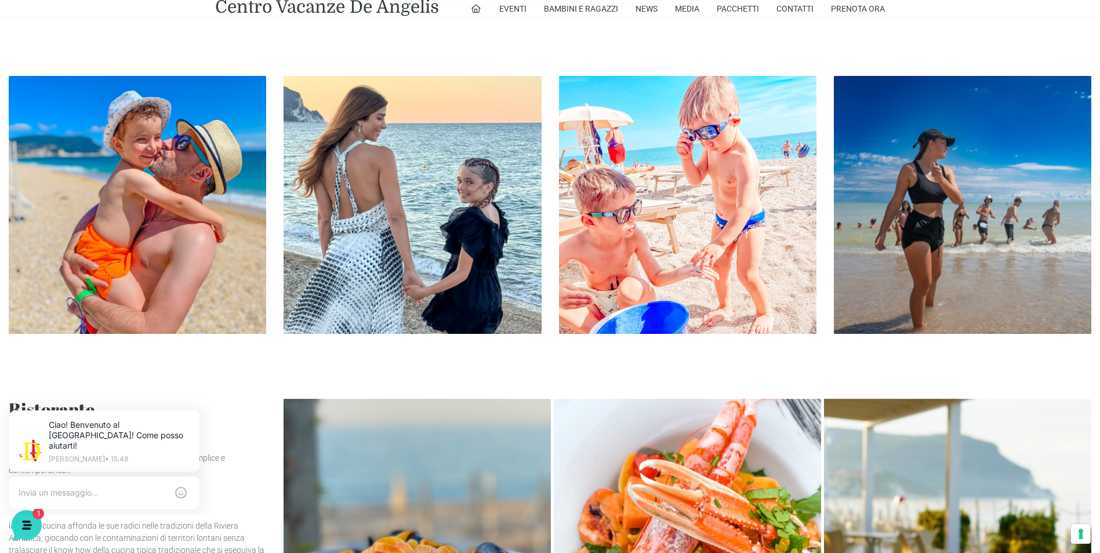
scroll to position [765, 0]
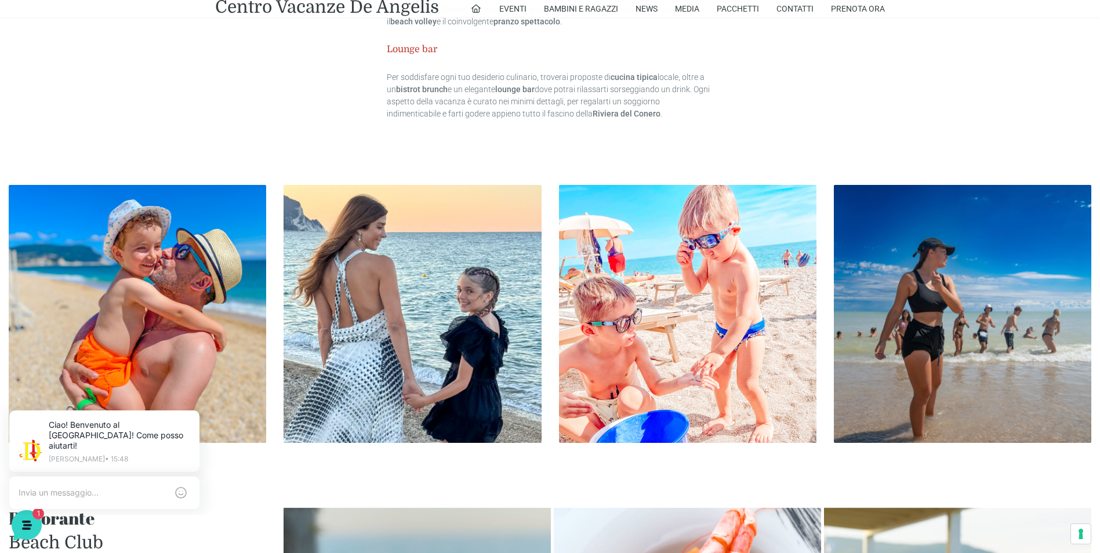
click at [711, 328] on img at bounding box center [688, 314] width 258 height 258
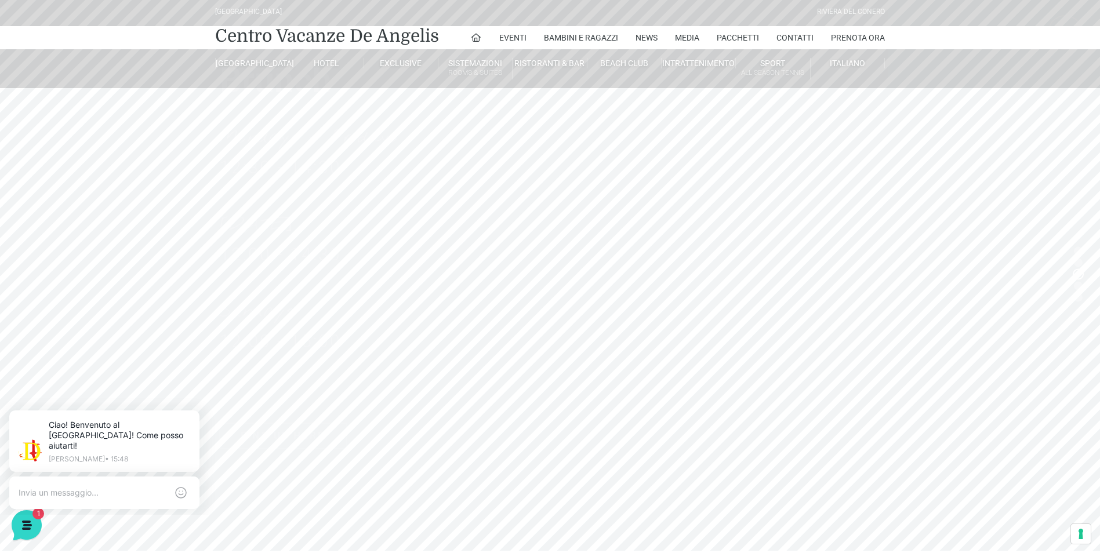
scroll to position [0, 0]
